Goal: Task Accomplishment & Management: Use online tool/utility

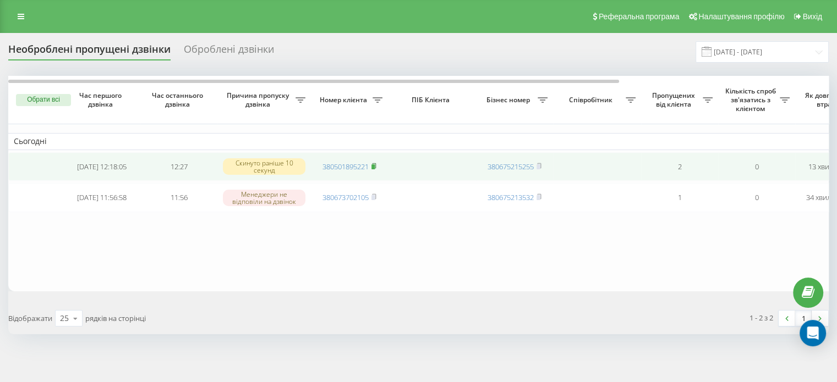
click at [375, 166] on rect at bounding box center [372, 167] width 3 height 5
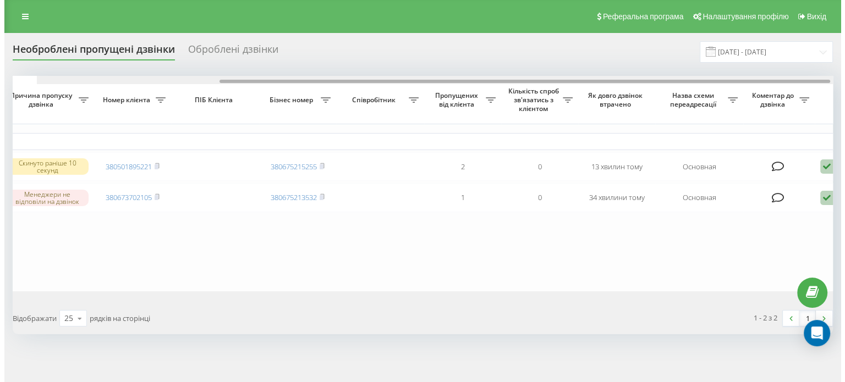
scroll to position [0, 246]
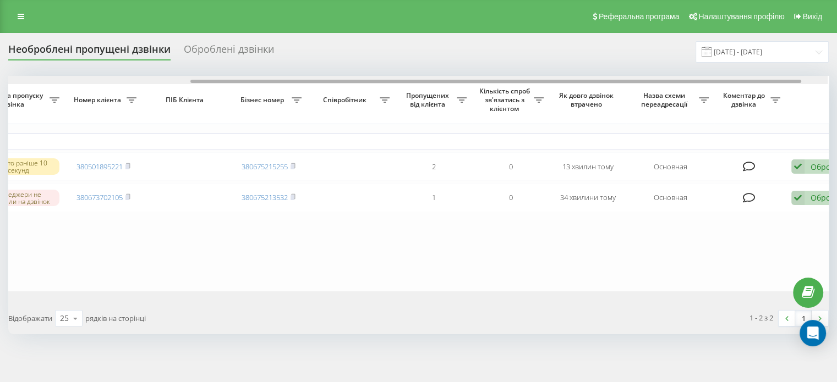
drag, startPoint x: 528, startPoint y: 81, endPoint x: 712, endPoint y: 87, distance: 183.3
click at [712, 87] on div "Обрати всі Час першого дзвінка Час останнього дзвінка Причина пропуску дзвінка …" at bounding box center [418, 184] width 820 height 216
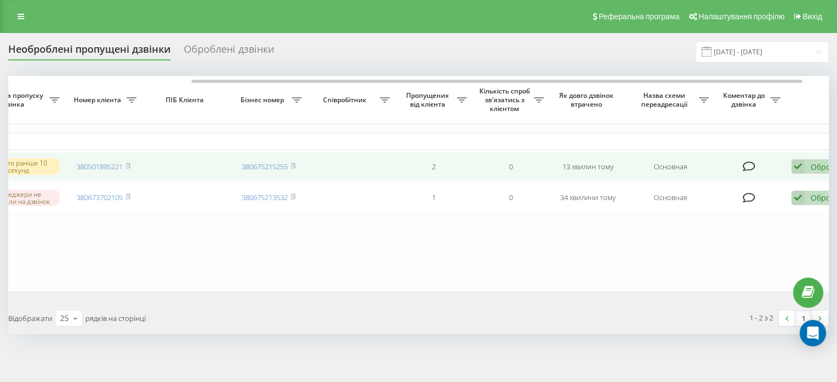
click at [795, 163] on icon at bounding box center [797, 167] width 13 height 15
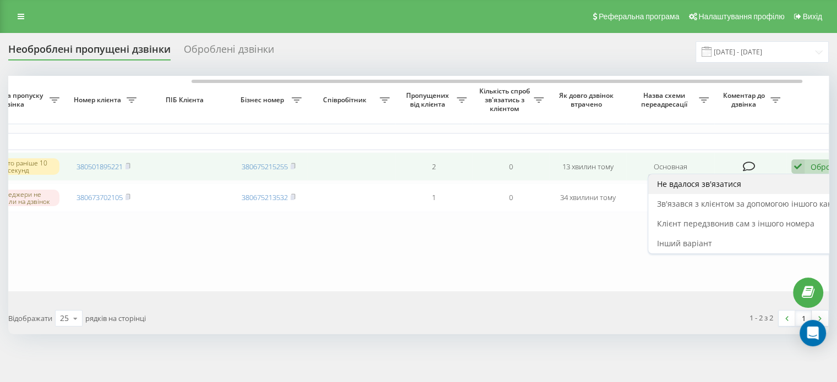
click at [711, 183] on span "Не вдалося зв'язатися" at bounding box center [699, 184] width 84 height 10
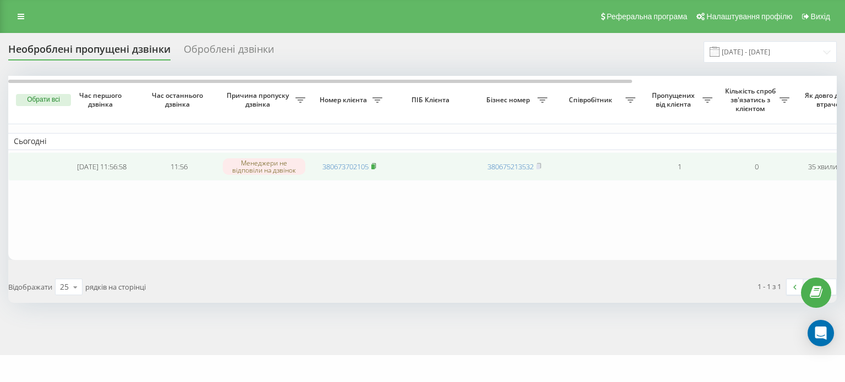
click at [374, 165] on rect at bounding box center [372, 167] width 3 height 5
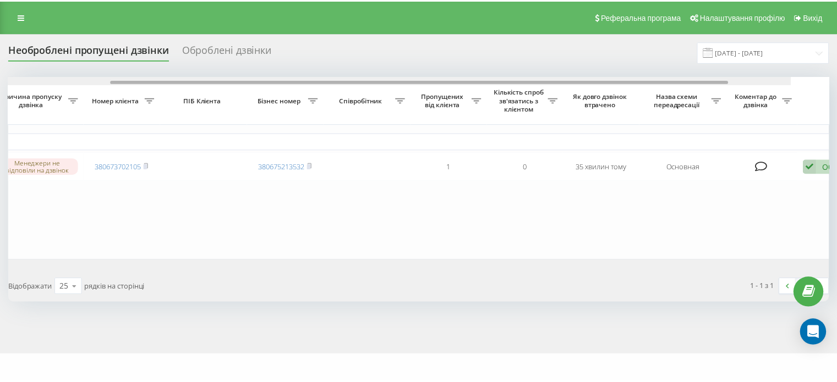
scroll to position [0, 228]
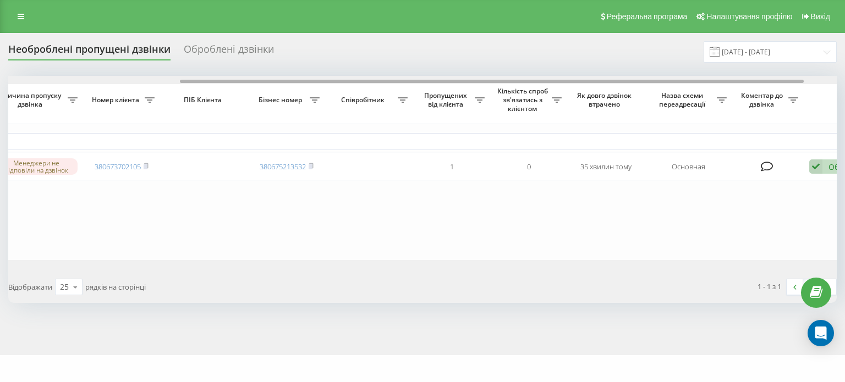
drag, startPoint x: 551, startPoint y: 79, endPoint x: 723, endPoint y: 86, distance: 171.8
click at [723, 86] on div "Обрати всі Час першого дзвінка Час останнього дзвінка Причина пропуску дзвінка …" at bounding box center [422, 168] width 829 height 184
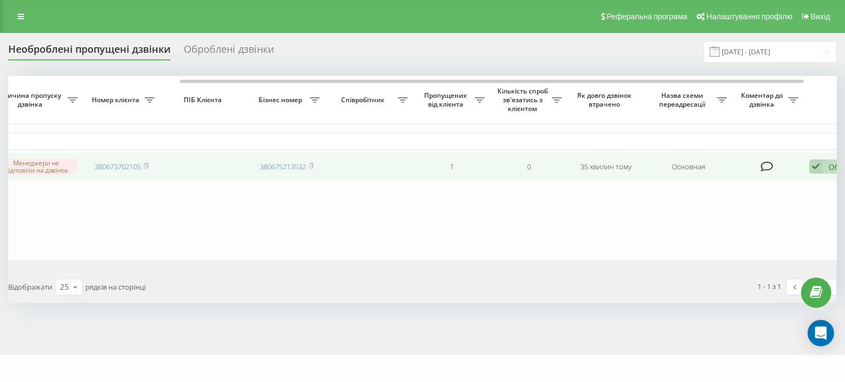
click at [822, 167] on icon at bounding box center [815, 167] width 13 height 15
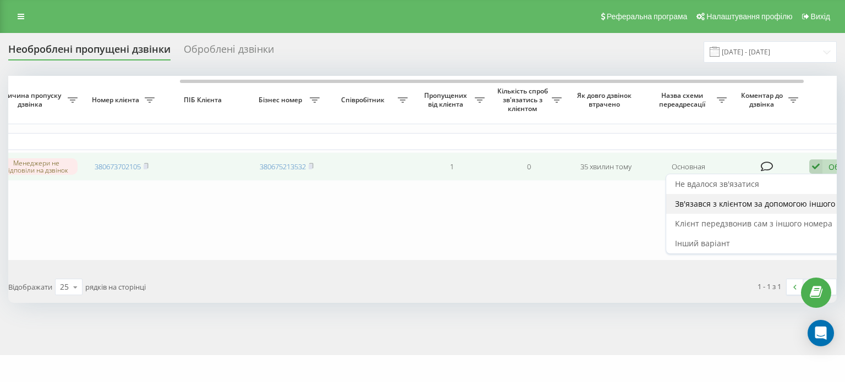
click at [711, 204] on span "Зв'язався з клієнтом за допомогою іншого каналу" at bounding box center [769, 204] width 188 height 10
